Goal: Find contact information: Find contact information

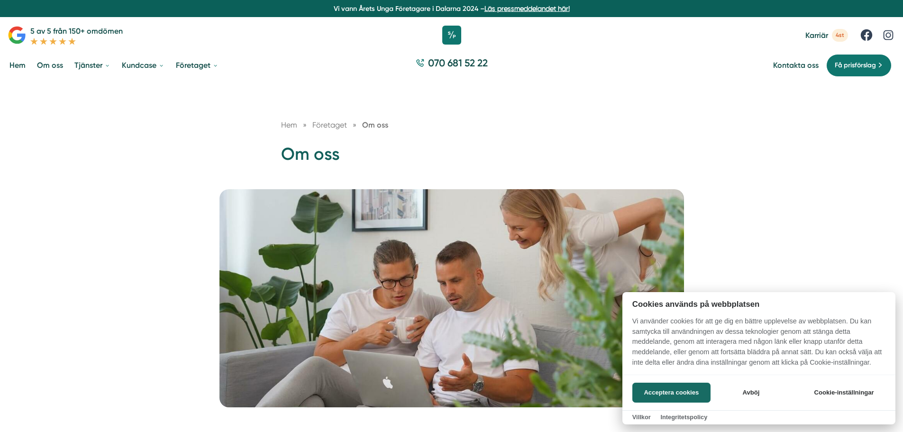
click at [46, 64] on div at bounding box center [451, 216] width 903 height 432
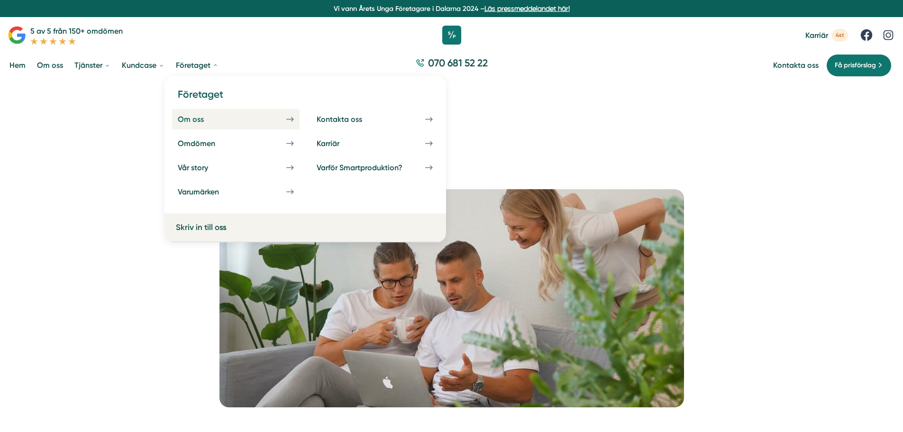
click at [195, 116] on div "Om oss" at bounding box center [202, 119] width 49 height 9
click at [346, 118] on div "Kontakta oss" at bounding box center [350, 119] width 68 height 9
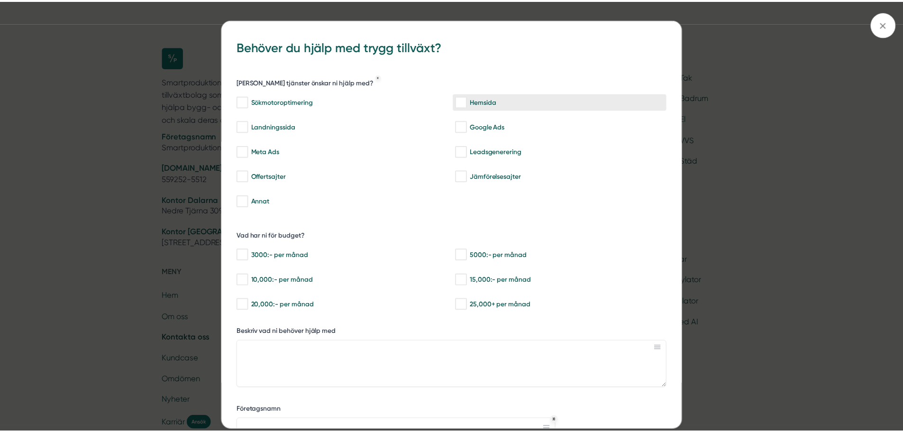
scroll to position [1250, 0]
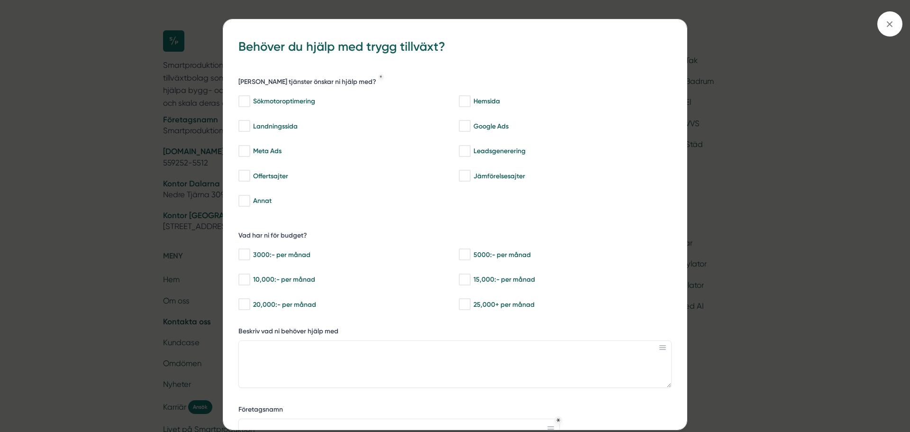
click at [885, 24] on icon at bounding box center [889, 24] width 10 height 10
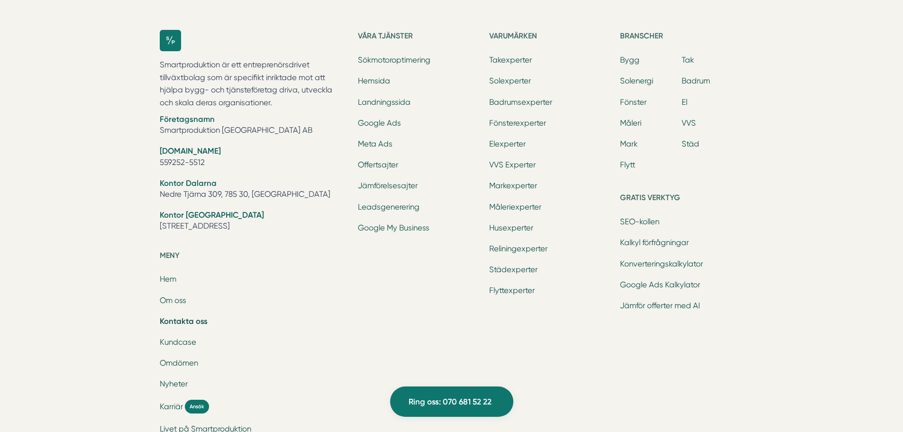
scroll to position [1392, 0]
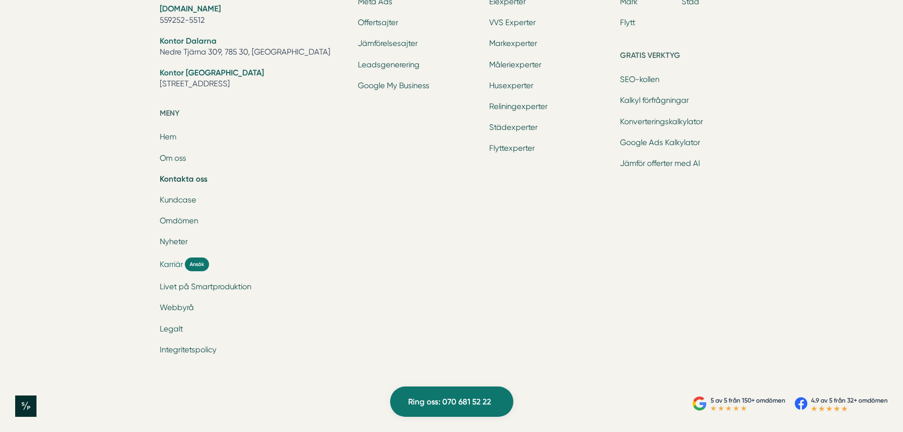
click at [167, 264] on span "Karriär" at bounding box center [171, 264] width 23 height 11
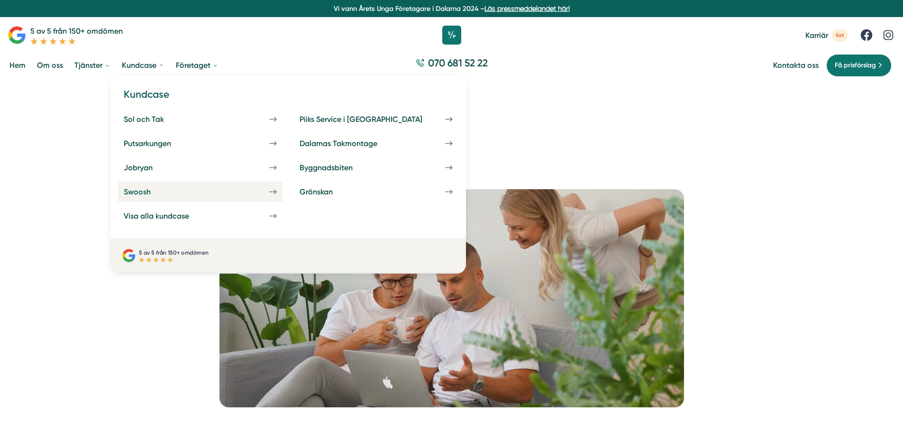
click at [139, 192] on div "Swoosh" at bounding box center [149, 191] width 50 height 9
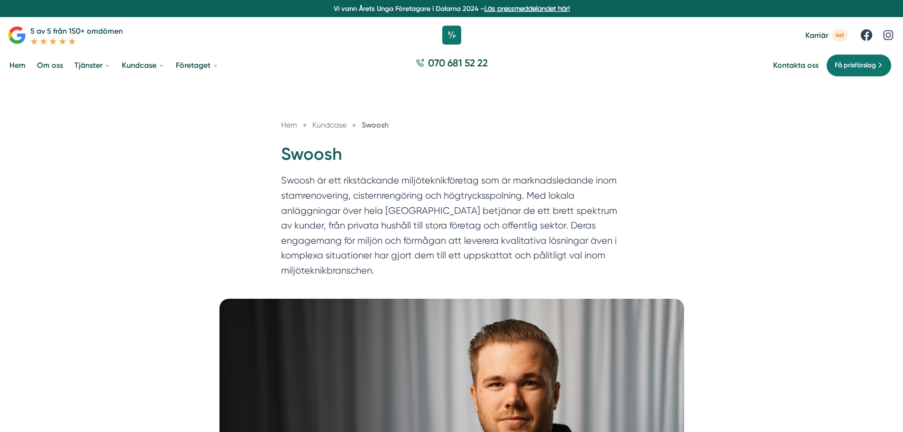
click at [19, 63] on link "Hem" at bounding box center [18, 65] width 20 height 24
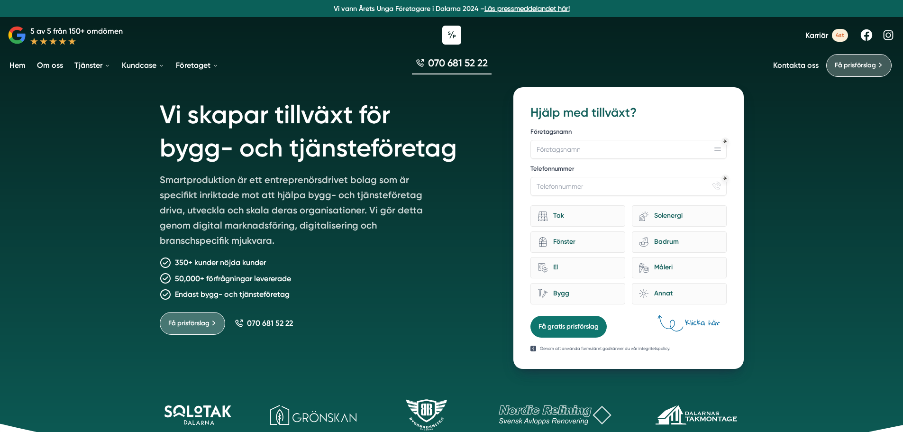
drag, startPoint x: 797, startPoint y: 64, endPoint x: 791, endPoint y: 68, distance: 7.0
click at [796, 64] on link "Kontakta oss" at bounding box center [795, 65] width 45 height 9
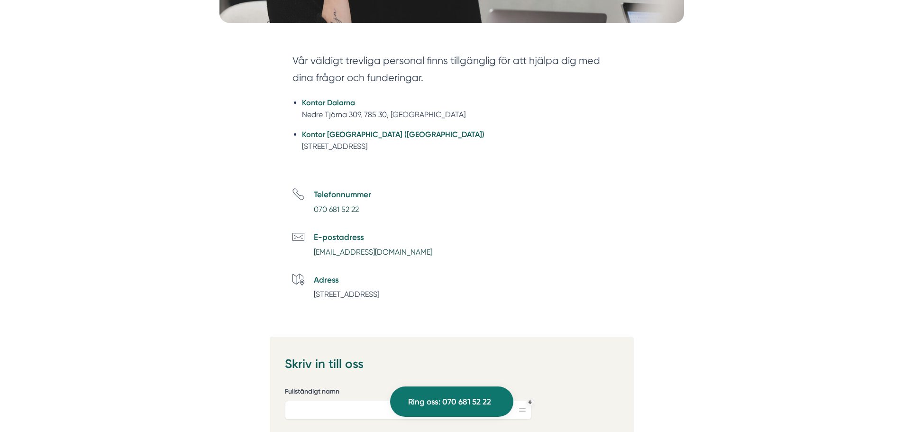
scroll to position [426, 0]
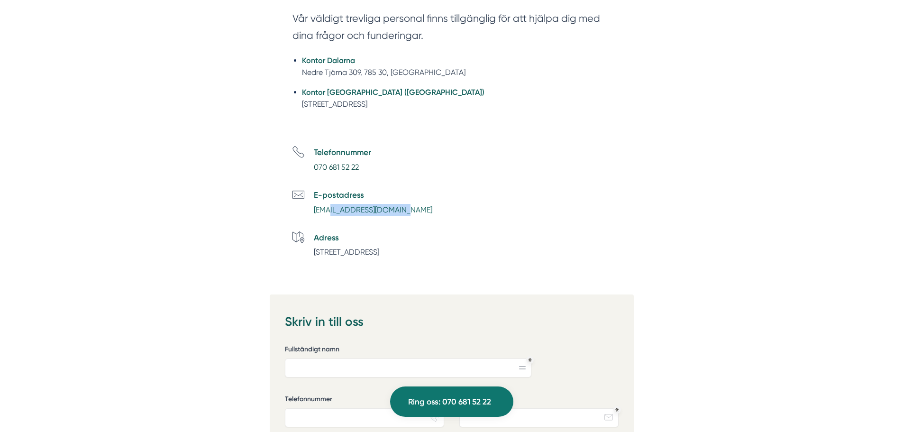
drag, startPoint x: 402, startPoint y: 211, endPoint x: 335, endPoint y: 211, distance: 66.8
click at [329, 210] on li "E-postadress [EMAIL_ADDRESS][DOMAIN_NAME]" at bounding box center [462, 202] width 341 height 27
drag, startPoint x: 496, startPoint y: 200, endPoint x: 451, endPoint y: 207, distance: 45.0
click at [491, 200] on li "E-postadress [EMAIL_ADDRESS][DOMAIN_NAME]" at bounding box center [462, 202] width 341 height 27
drag, startPoint x: 400, startPoint y: 210, endPoint x: 334, endPoint y: 214, distance: 66.5
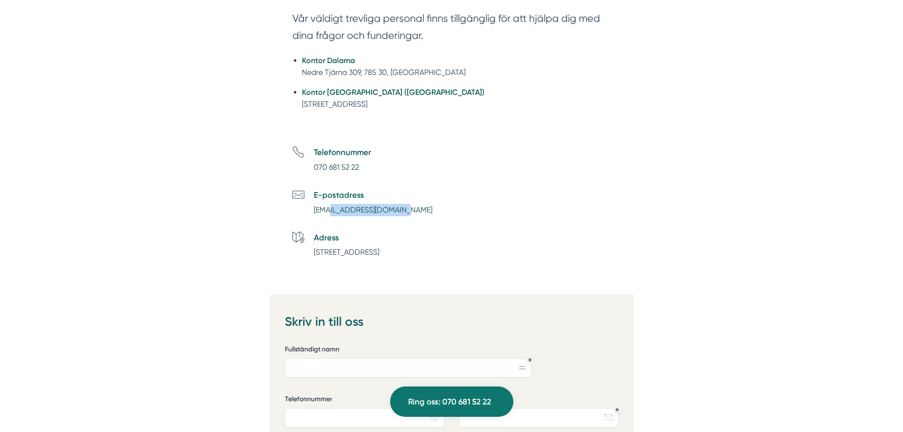
click at [329, 210] on li "E-postadress [EMAIL_ADDRESS][DOMAIN_NAME]" at bounding box center [462, 202] width 341 height 27
copy link "@[DOMAIN_NAME]"
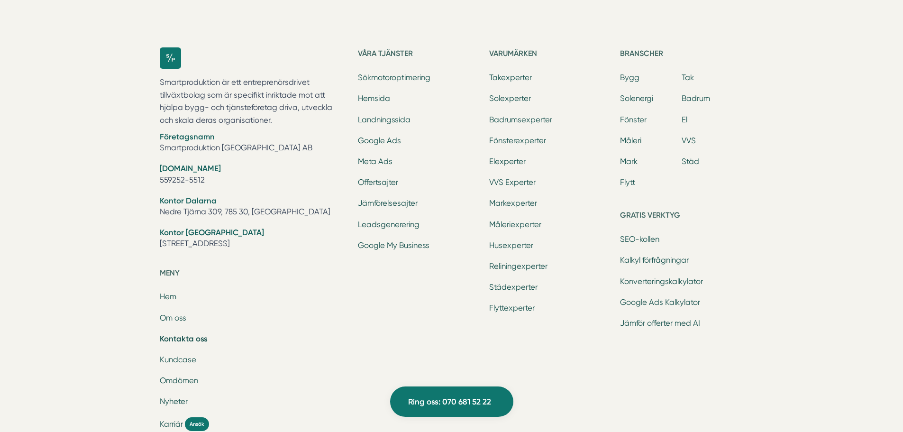
scroll to position [1279, 0]
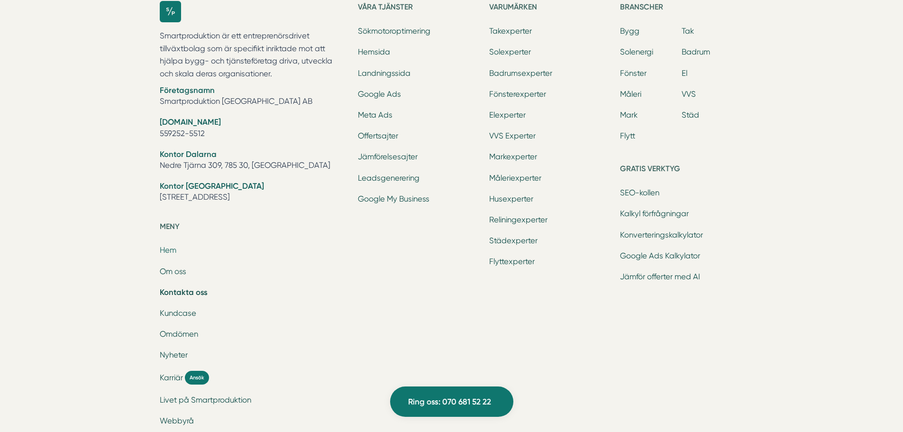
click at [167, 249] on link "Hem" at bounding box center [168, 249] width 17 height 9
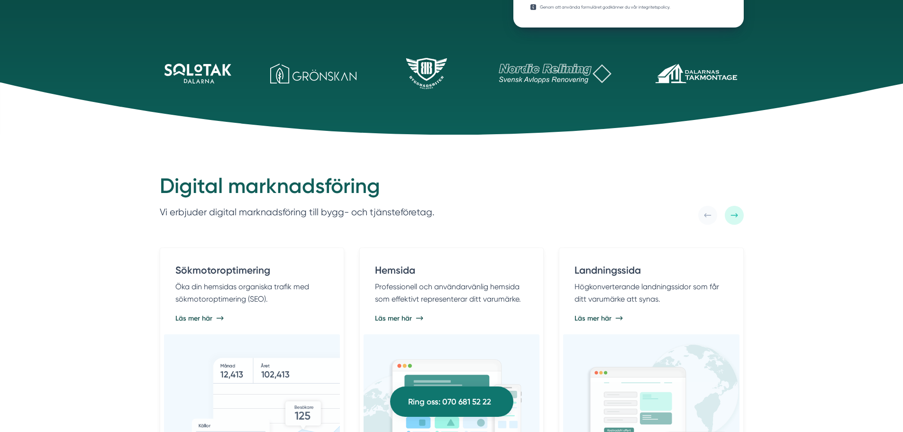
scroll to position [332, 0]
